Goal: Task Accomplishment & Management: Complete application form

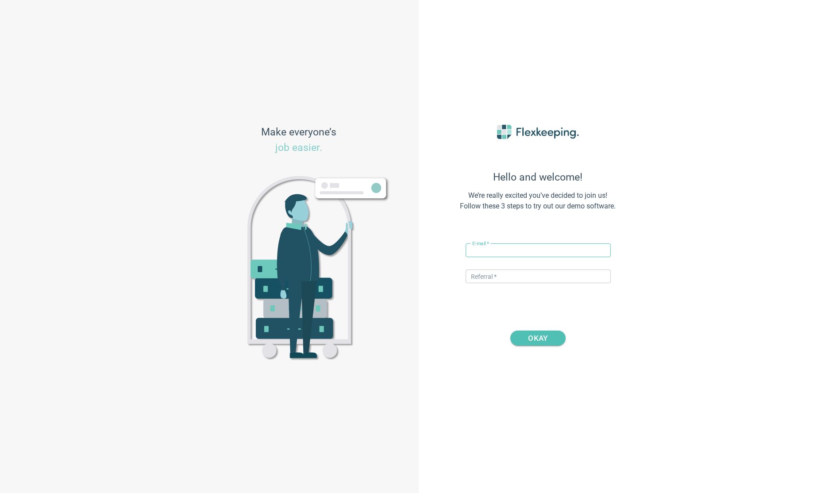
click at [491, 250] on input "text" at bounding box center [538, 251] width 145 height 14
paste input "[GEOGRAPHIC_DATA]"
drag, startPoint x: 521, startPoint y: 248, endPoint x: 601, endPoint y: 246, distance: 80.6
click at [600, 246] on input "[PERSON_NAME]+[GEOGRAPHIC_DATA]" at bounding box center [538, 251] width 145 height 14
type input "[PERSON_NAME][EMAIL_ADDRESS][DOMAIN_NAME]"
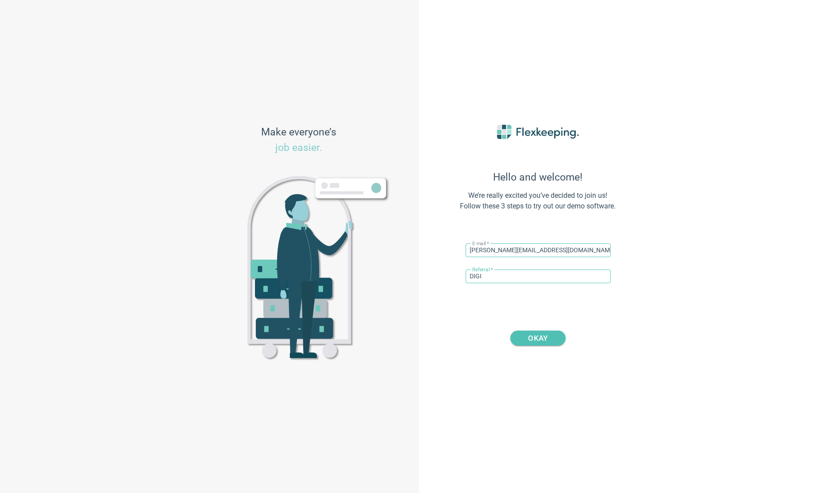
type input "DIGITALMAGIC"
click at [550, 341] on span "OKAY" at bounding box center [538, 338] width 33 height 15
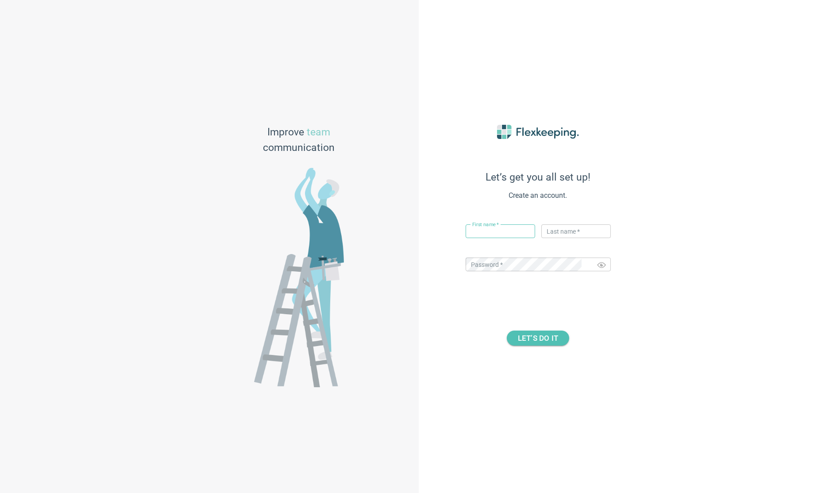
click at [489, 233] on input "text" at bounding box center [501, 232] width 70 height 14
click at [566, 235] on input "text" at bounding box center [577, 232] width 70 height 14
click at [506, 237] on input "text" at bounding box center [501, 232] width 70 height 14
type input "[PERSON_NAME]"
click at [559, 229] on input "text" at bounding box center [577, 232] width 70 height 14
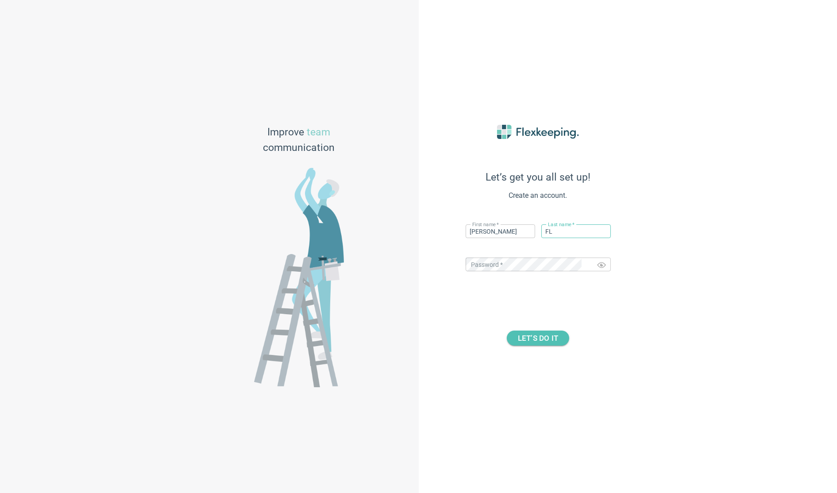
type input "F"
type input "Flexkeeping"
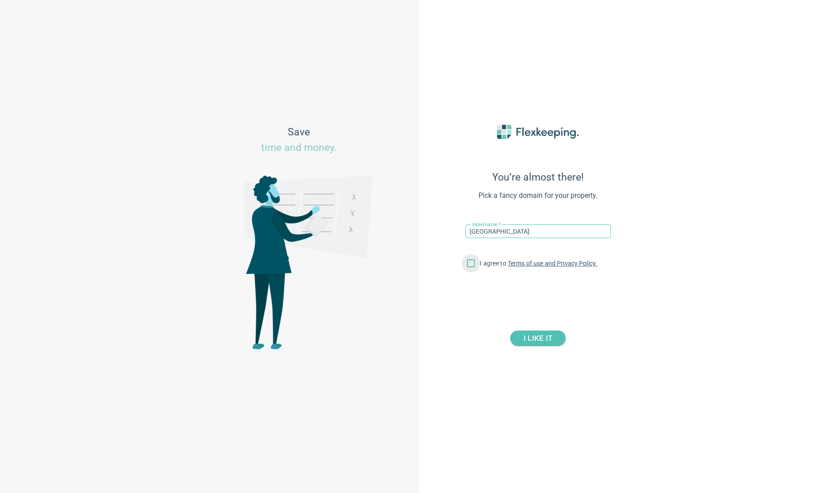
type input "[GEOGRAPHIC_DATA]"
click at [475, 269] on input "I agree to Terms of use and Privacy Policy." at bounding box center [471, 265] width 19 height 19
checkbox input "true"
click at [535, 342] on span "I LIKE IT" at bounding box center [538, 338] width 29 height 15
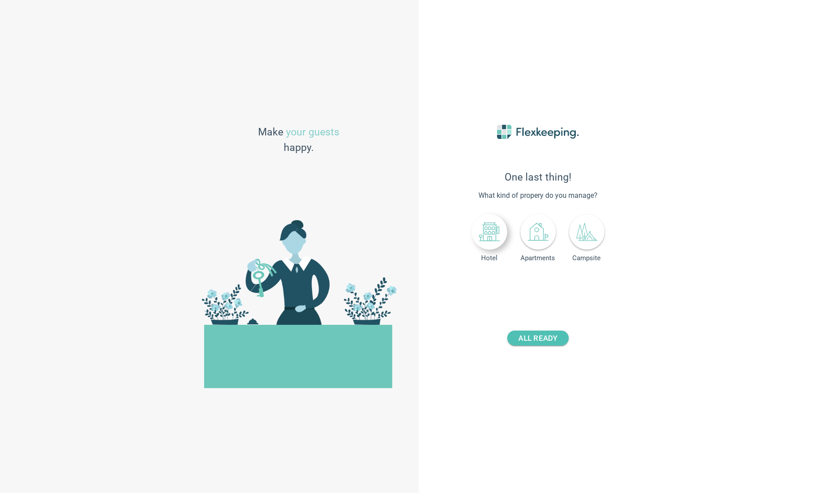
click at [489, 238] on icon at bounding box center [489, 231] width 21 height 21
click at [547, 295] on div "Number of rooms - 0 +" at bounding box center [538, 286] width 145 height 18
click at [548, 291] on input "number" at bounding box center [559, 286] width 33 height 14
type input "93"
click at [557, 339] on span "ALL READY" at bounding box center [538, 338] width 39 height 15
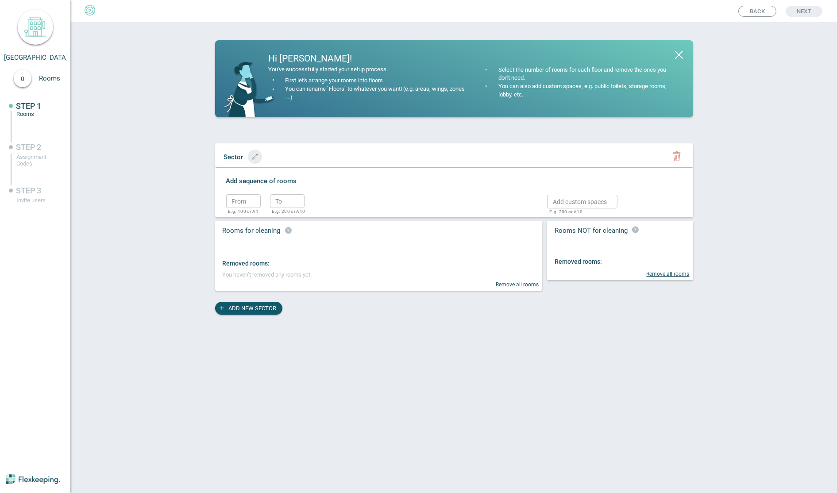
click at [252, 161] on button "button" at bounding box center [255, 157] width 14 height 14
click at [243, 159] on input "text" at bounding box center [257, 157] width 74 height 14
type input "1st Floor"
click at [245, 202] on input "text" at bounding box center [243, 201] width 35 height 14
type input "100"
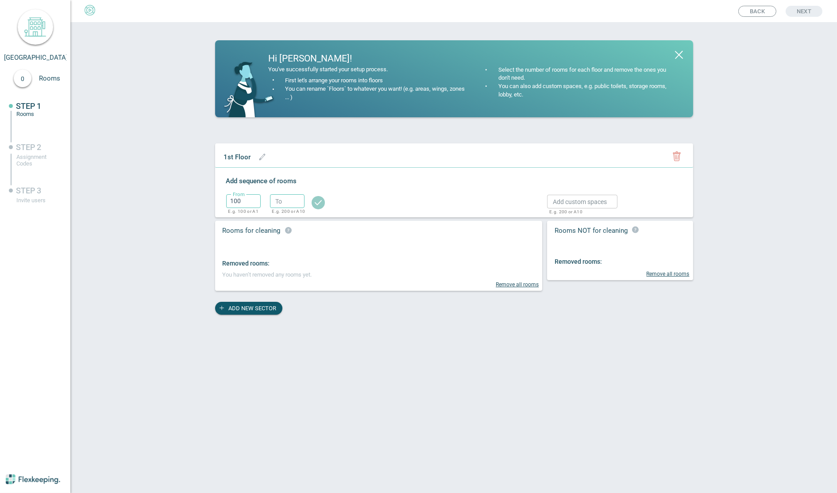
click at [272, 200] on input "text" at bounding box center [287, 201] width 35 height 14
type input "119"
click at [317, 202] on circle "button" at bounding box center [318, 202] width 13 height 13
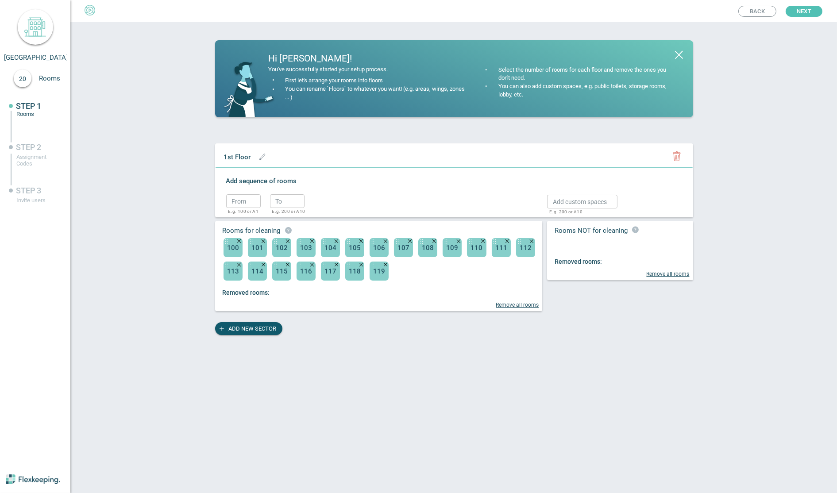
click at [382, 204] on div "From ​ E.g. 100 or A1 To ​ E.g. 200 or A10" at bounding box center [378, 200] width 304 height 19
click at [265, 328] on span "ADD NEW SECTOR" at bounding box center [253, 328] width 48 height 13
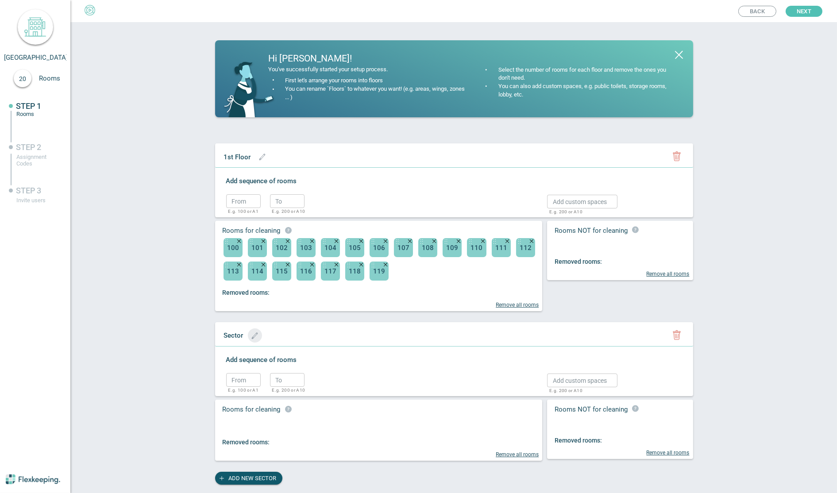
click at [250, 334] on span "button" at bounding box center [255, 336] width 10 height 7
click at [244, 335] on input "text" at bounding box center [257, 336] width 74 height 14
type input "2nd Floor"
click at [352, 342] on div "Sector 2nd Floor ​" at bounding box center [452, 335] width 465 height 19
click at [256, 336] on icon "button" at bounding box center [255, 336] width 7 height 7
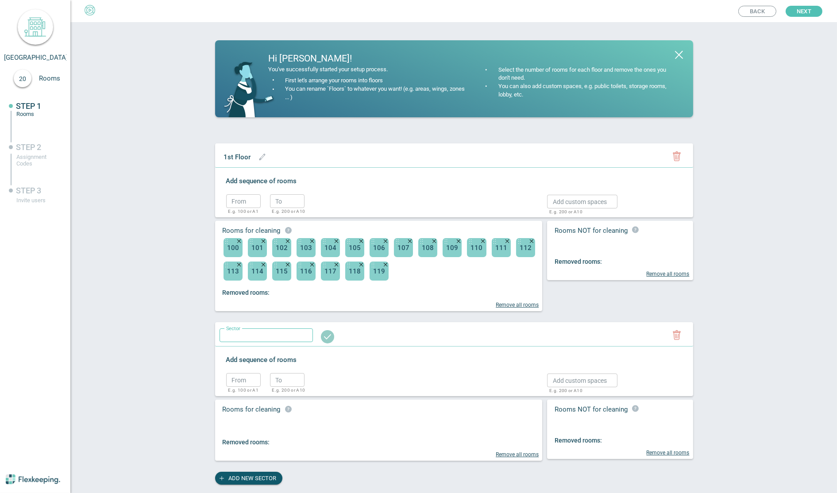
click at [250, 336] on input "text" at bounding box center [257, 336] width 74 height 14
type input "2nd Floor"
click at [321, 341] on circle "button" at bounding box center [327, 336] width 13 height 13
click at [252, 202] on input "text" at bounding box center [243, 201] width 35 height 14
type input "120"
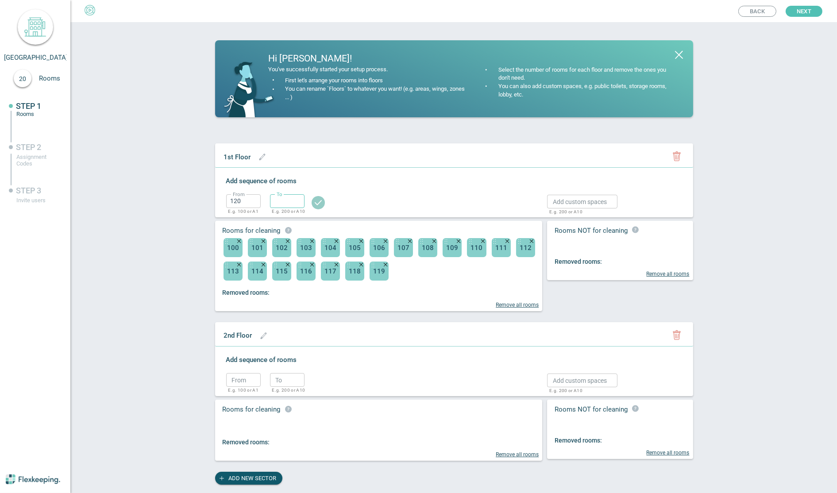
click at [272, 200] on input "text" at bounding box center [287, 201] width 35 height 14
type input "137"
click at [312, 200] on icon "button" at bounding box center [318, 202] width 13 height 13
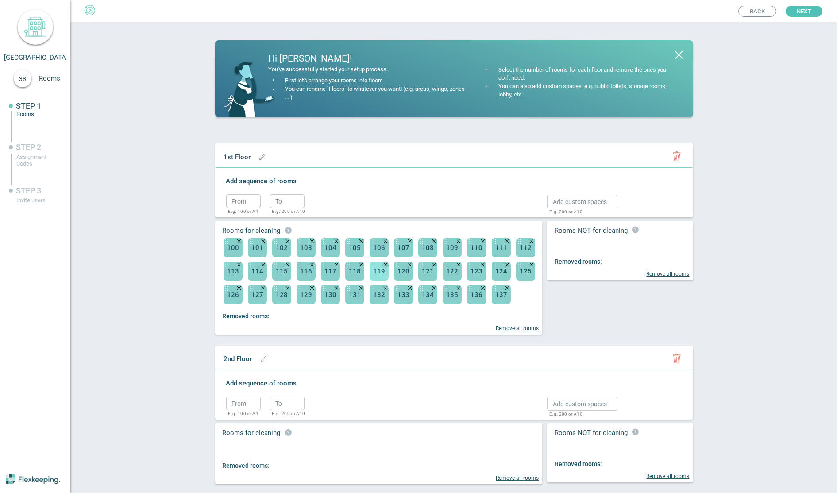
scroll to position [11, 0]
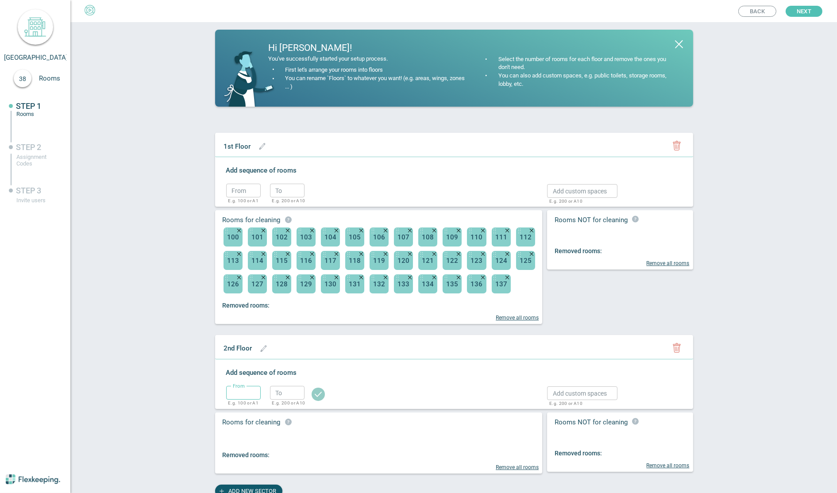
click at [236, 390] on input "text" at bounding box center [243, 393] width 35 height 14
type input "201"
click at [277, 392] on input "text" at bounding box center [287, 393] width 35 height 14
type input "239"
click at [312, 392] on circle "button" at bounding box center [318, 394] width 13 height 13
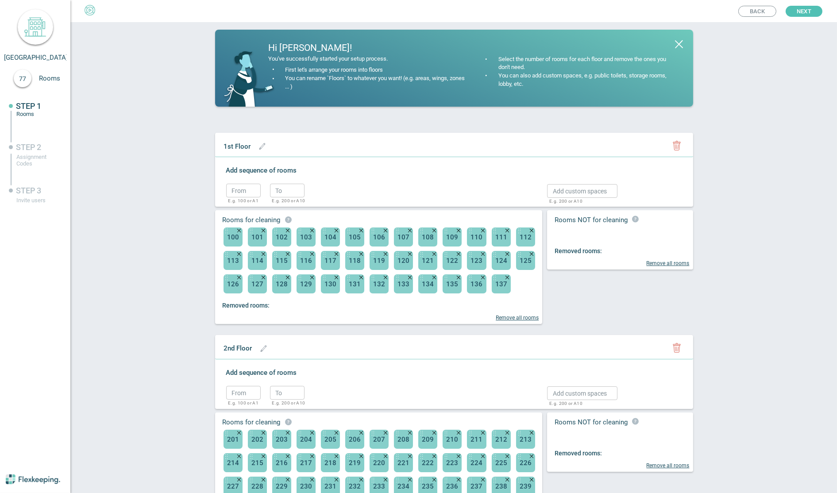
scroll to position [66, 0]
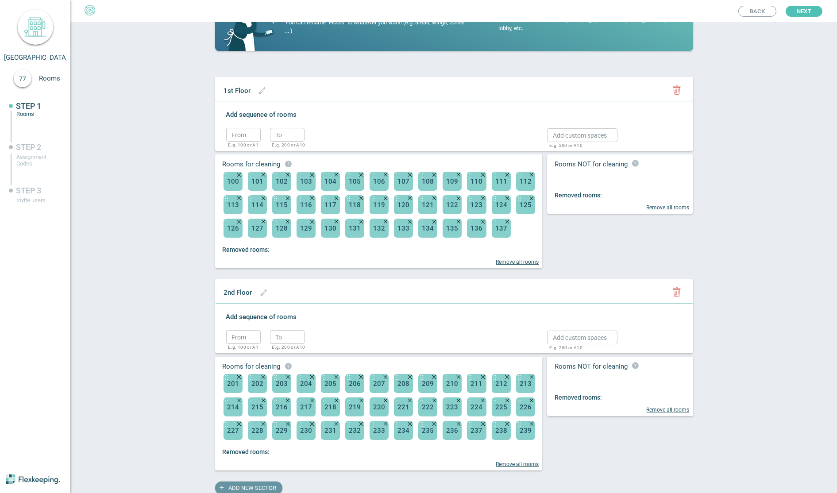
click at [262, 485] on span "ADD NEW SECTOR" at bounding box center [253, 488] width 48 height 13
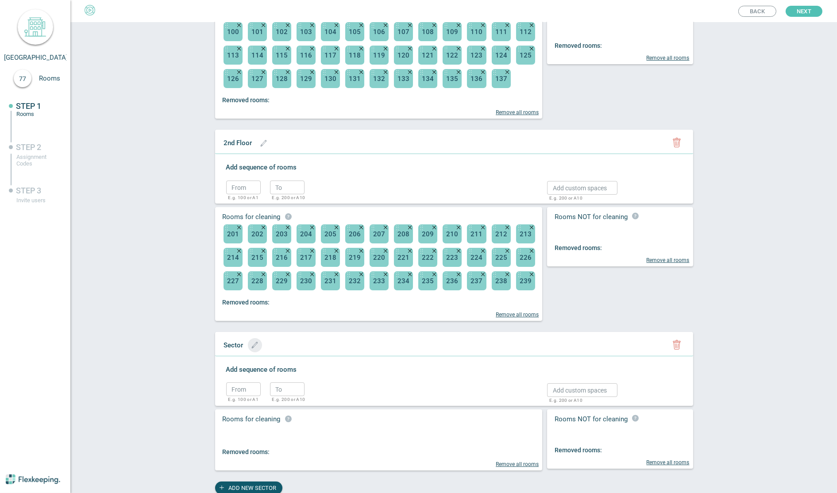
click at [245, 341] on div "Sector" at bounding box center [234, 344] width 28 height 11
click at [240, 344] on div "Sector" at bounding box center [234, 344] width 28 height 11
click at [252, 340] on button "button" at bounding box center [255, 345] width 14 height 14
type input "3rd Floor"
click at [240, 390] on input "text" at bounding box center [243, 390] width 35 height 14
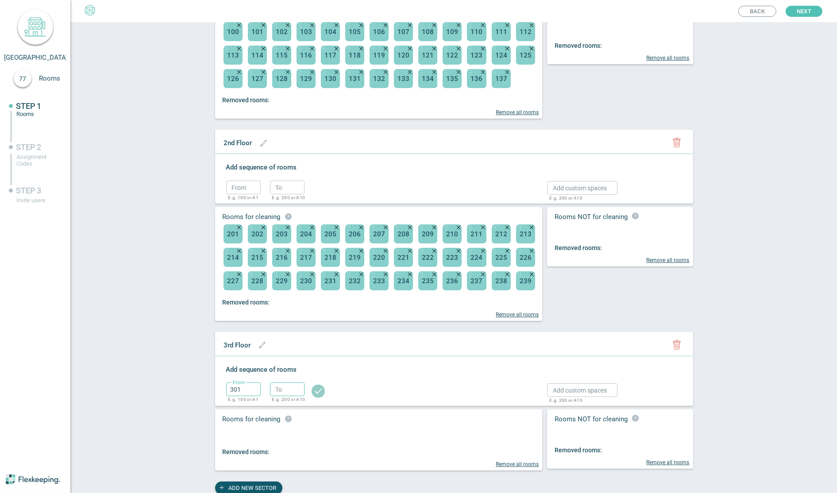
type input "301"
click at [283, 389] on input "text" at bounding box center [287, 390] width 35 height 14
type input "322"
click at [312, 389] on circle "button" at bounding box center [318, 391] width 13 height 13
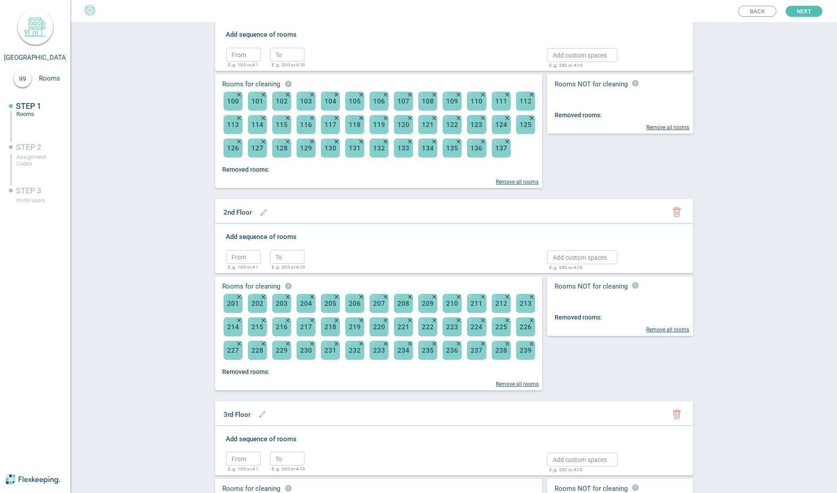
scroll to position [0, 0]
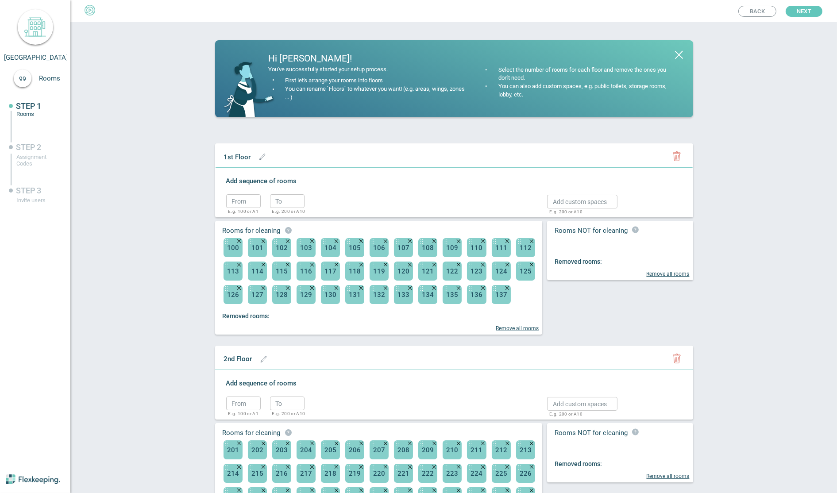
click at [798, 16] on span "Next" at bounding box center [804, 11] width 15 height 11
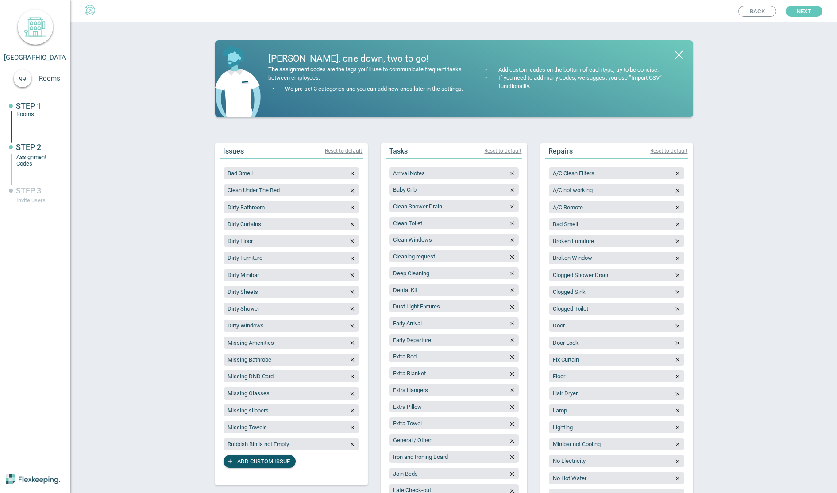
click at [799, 13] on span "Next" at bounding box center [804, 11] width 15 height 11
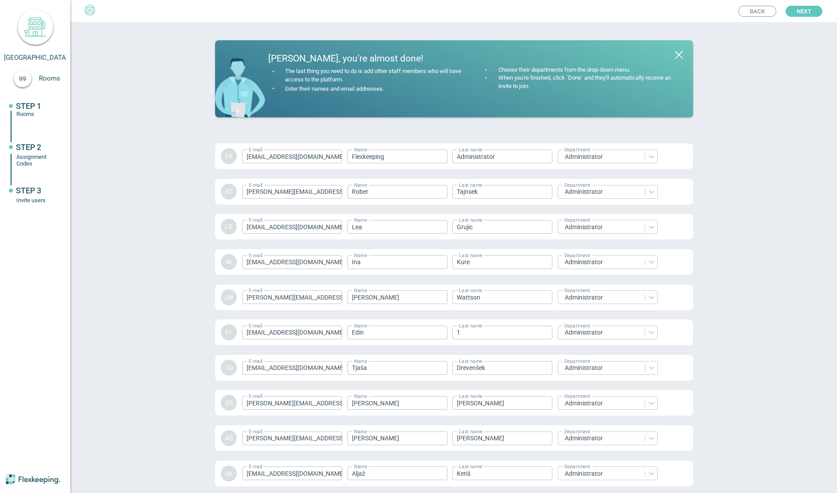
scroll to position [1112, 0]
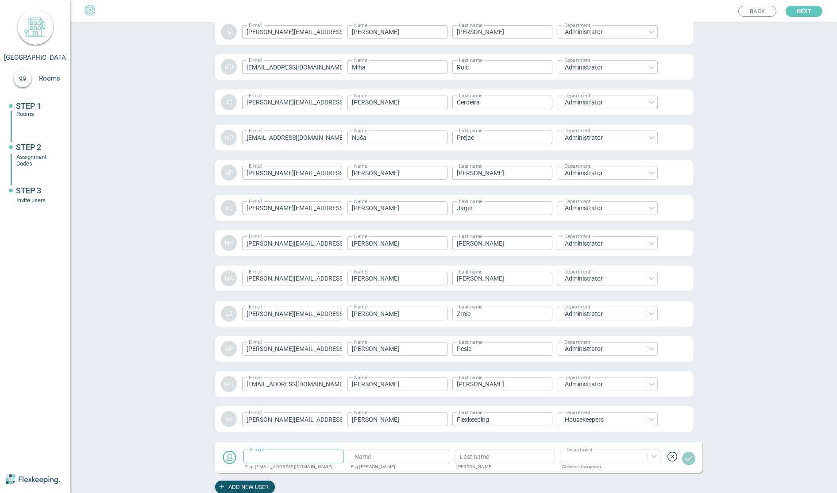
click at [802, 12] on span "Next" at bounding box center [804, 11] width 15 height 11
